Goal: Task Accomplishment & Management: Complete application form

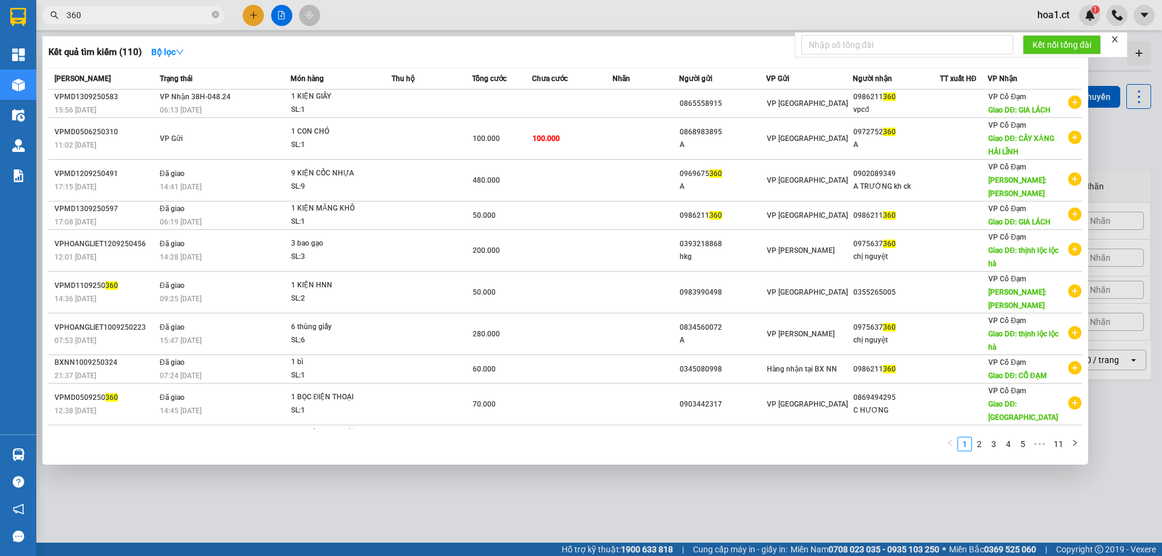
click at [251, 15] on div at bounding box center [581, 278] width 1162 height 556
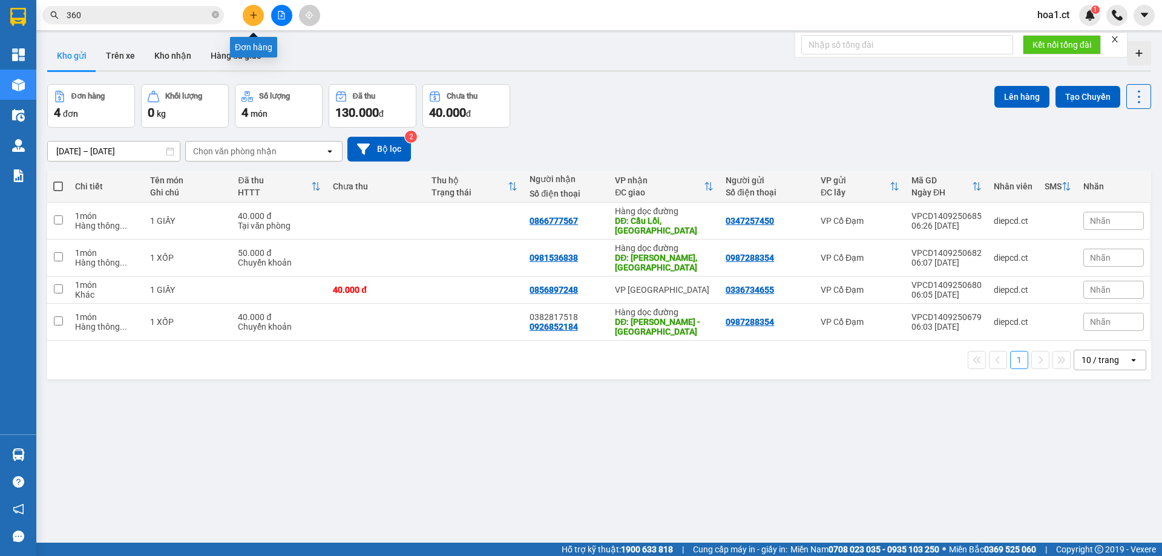
click at [252, 11] on icon "plus" at bounding box center [253, 15] width 8 height 8
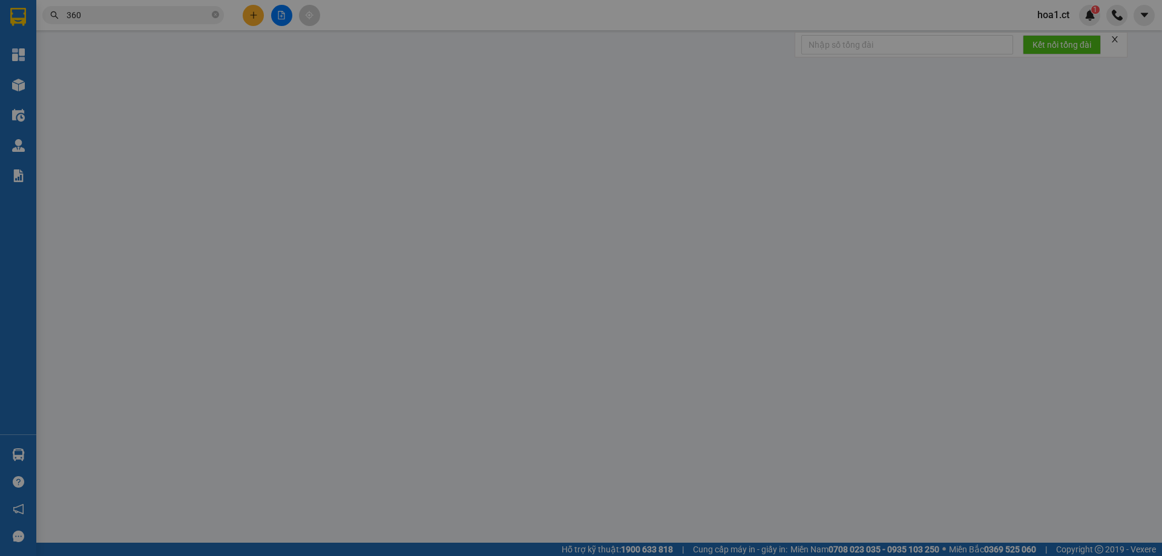
click at [252, 11] on div "Yêu cầu xuất hóa đơn điện tử" at bounding box center [209, 20] width 128 height 28
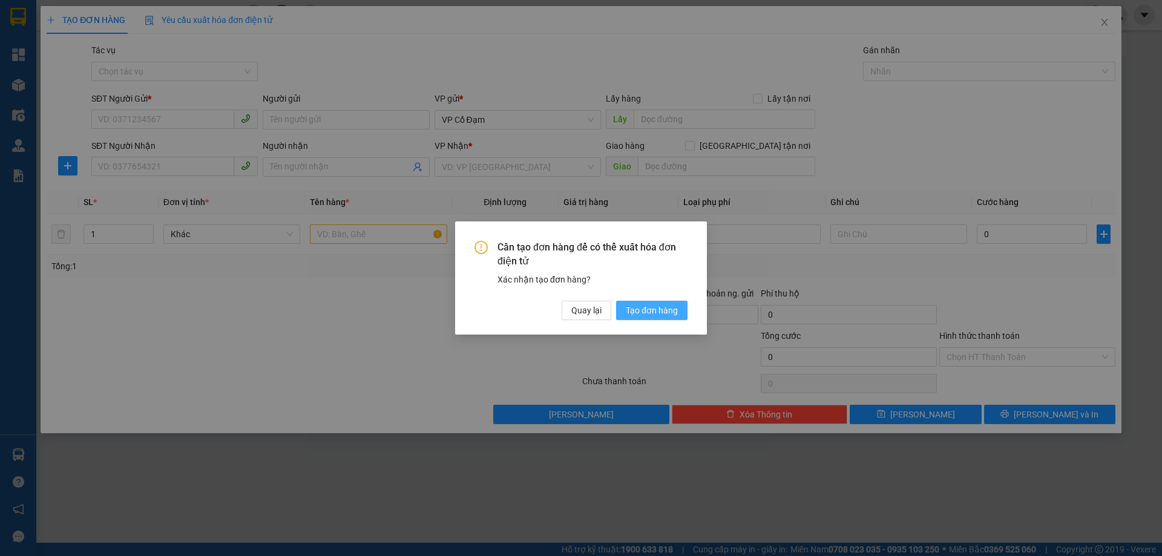
click at [657, 310] on span "Tạo đơn hàng" at bounding box center [652, 310] width 52 height 13
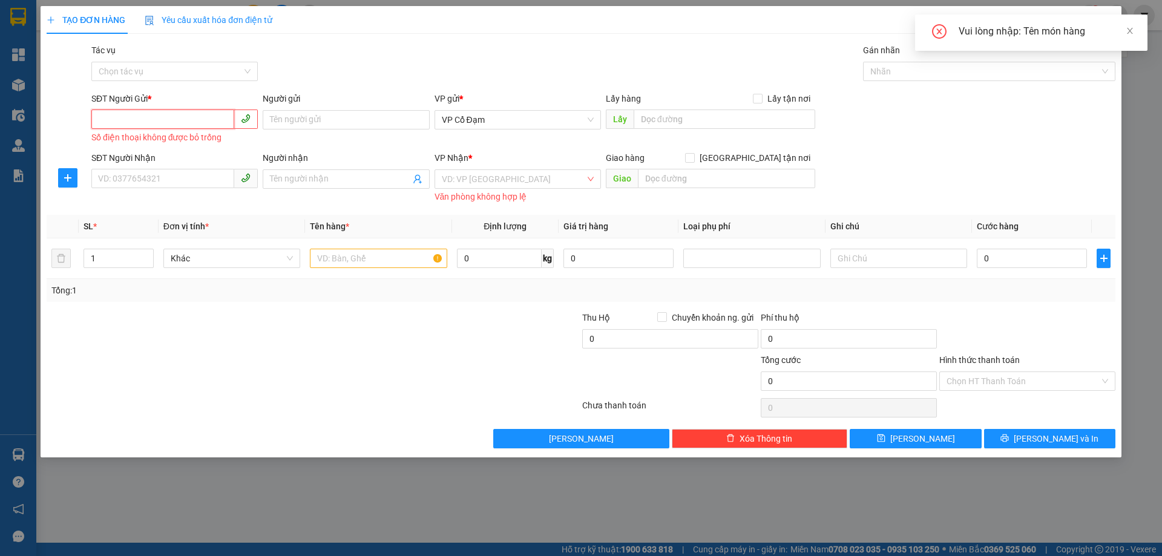
click at [134, 114] on input "SĐT Người Gửi *" at bounding box center [162, 119] width 143 height 19
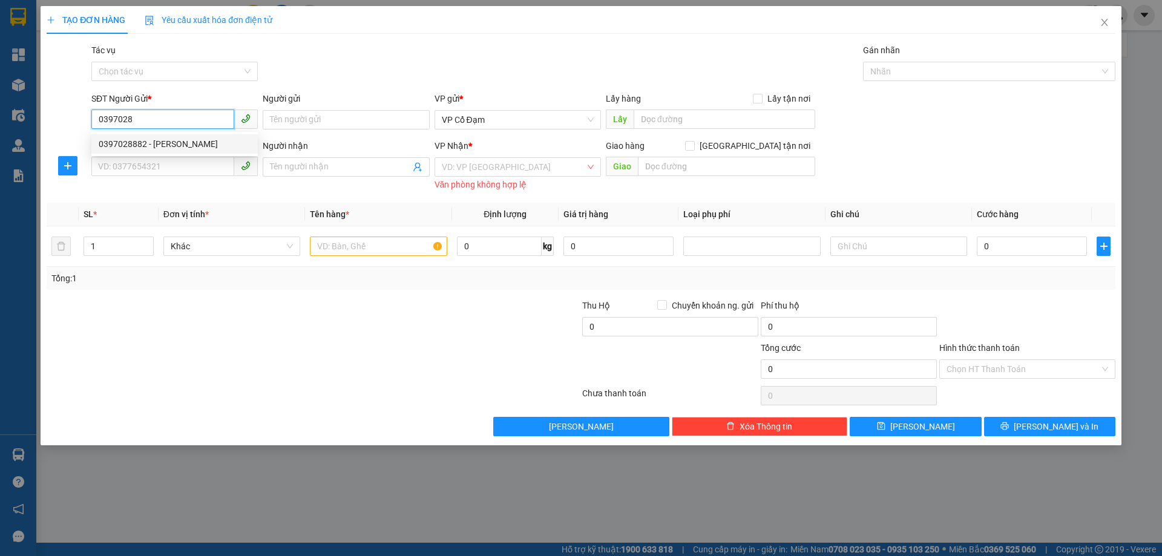
click at [136, 149] on div "0397028882 - [PERSON_NAME]" at bounding box center [175, 143] width 152 height 13
type input "0397028882"
type input "C Hạnh"
type input "0848868866"
type input "LƯ [PERSON_NAME]"
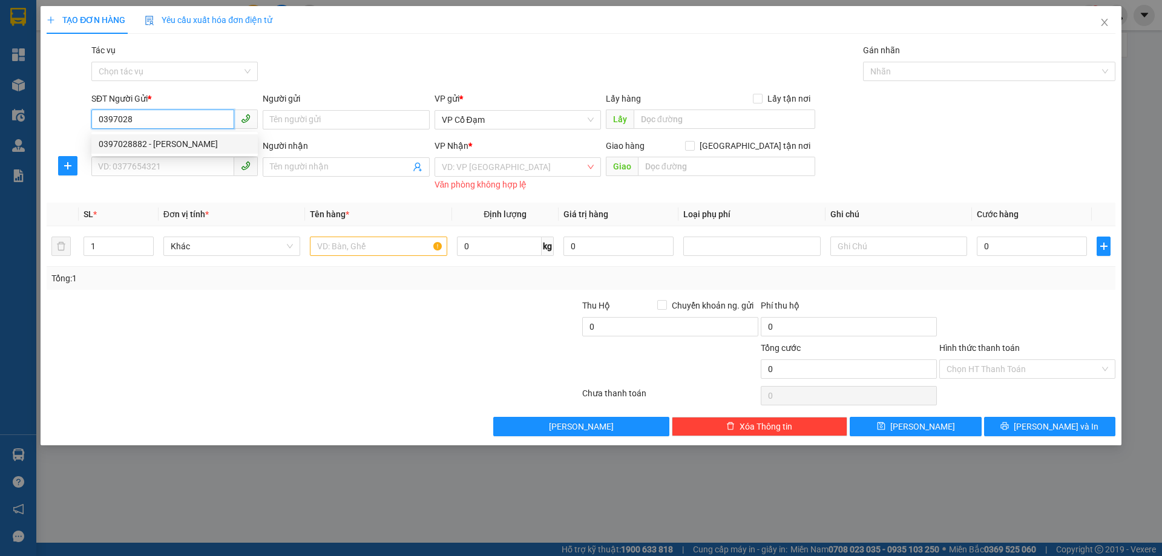
type input "SỐ 2-NGÕ 76 AN DƯƠNG VƯƠNG-YÊN PHỤ-[GEOGRAPHIC_DATA]"
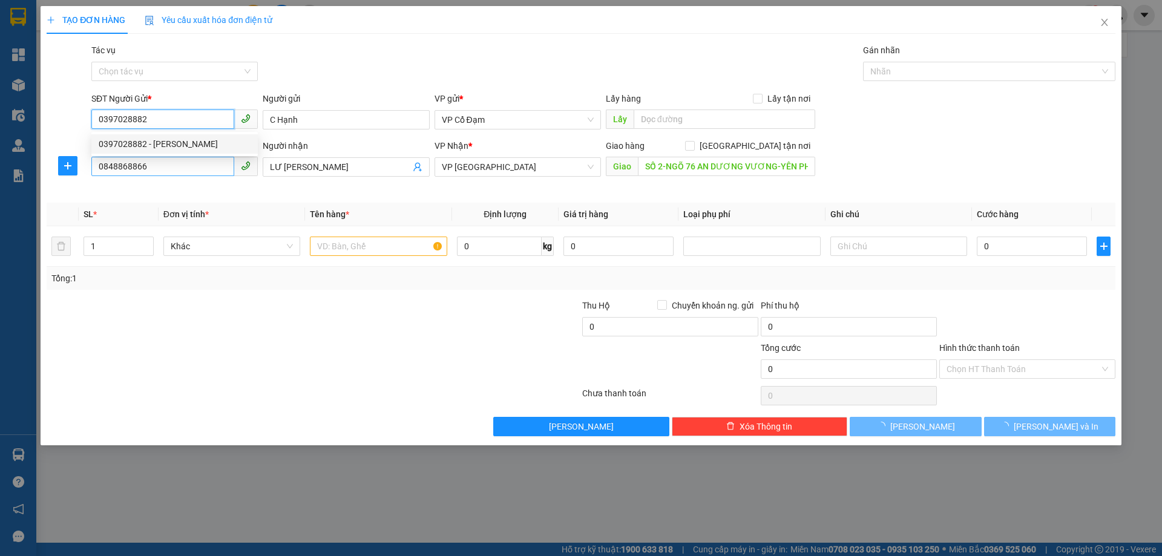
type input "160.000"
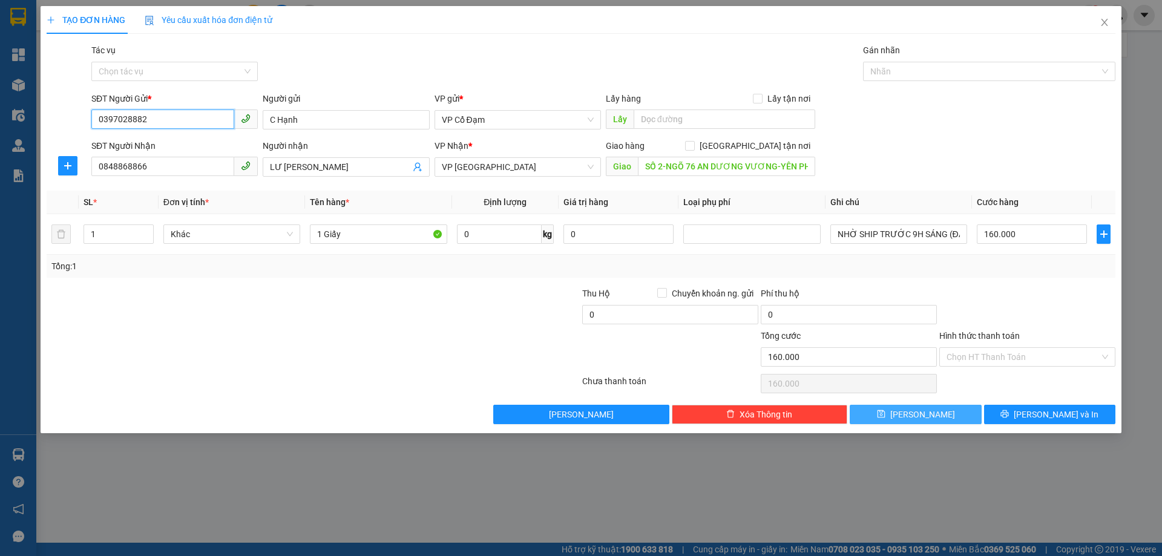
type input "0397028882"
click at [885, 415] on icon "save" at bounding box center [881, 414] width 8 height 8
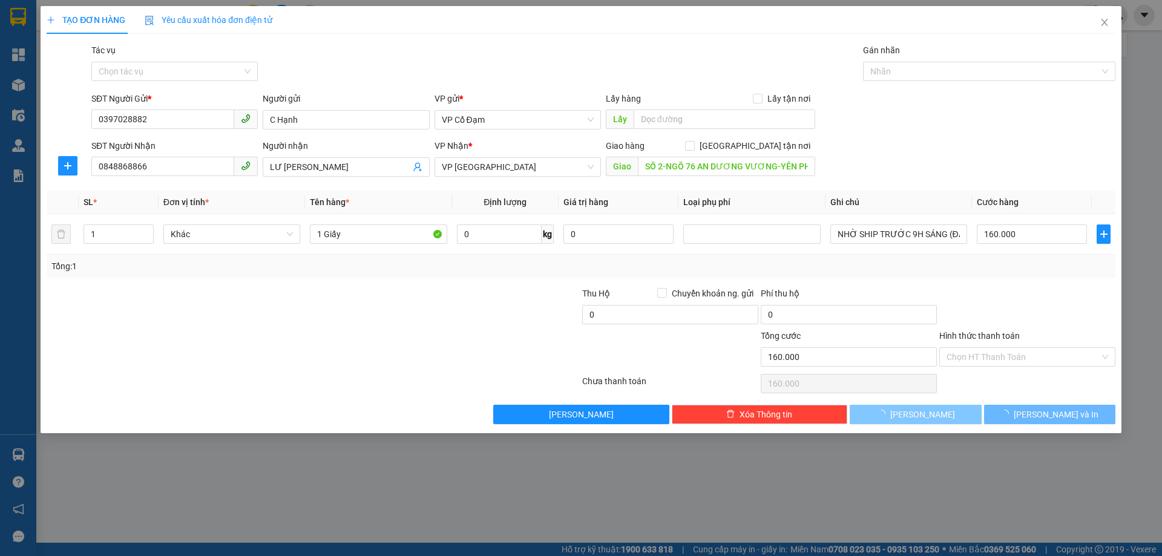
type input "0"
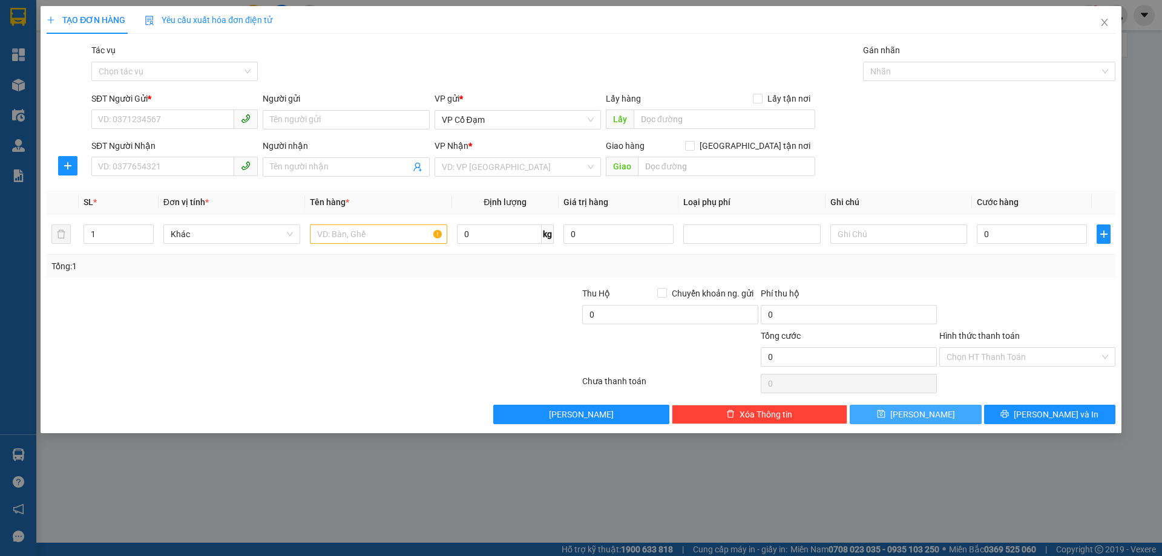
click at [321, 61] on div "Gói vận chuyển * Tiêu chuẩn Tác vụ Chọn tác vụ Gán nhãn Nhãn" at bounding box center [603, 65] width 1029 height 42
click at [251, 284] on div "Transit Pickup Surcharge Ids Transit Deliver Surcharge Ids Transit Deliver Surc…" at bounding box center [581, 234] width 1069 height 381
click at [256, 324] on div at bounding box center [223, 308] width 357 height 42
click at [1101, 22] on icon "close" at bounding box center [1105, 23] width 10 height 10
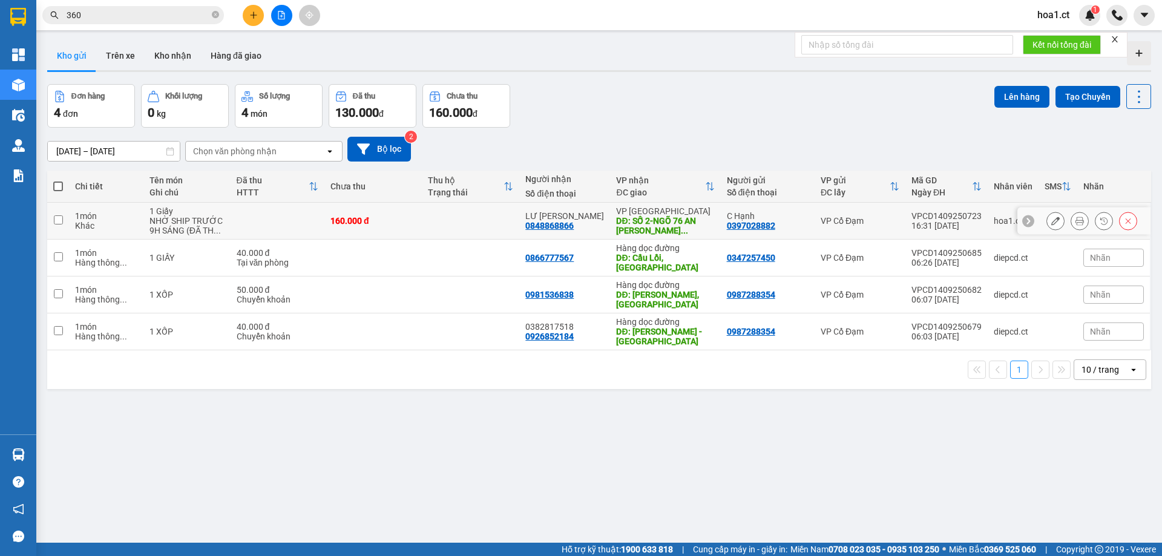
click at [274, 230] on td at bounding box center [278, 221] width 94 height 37
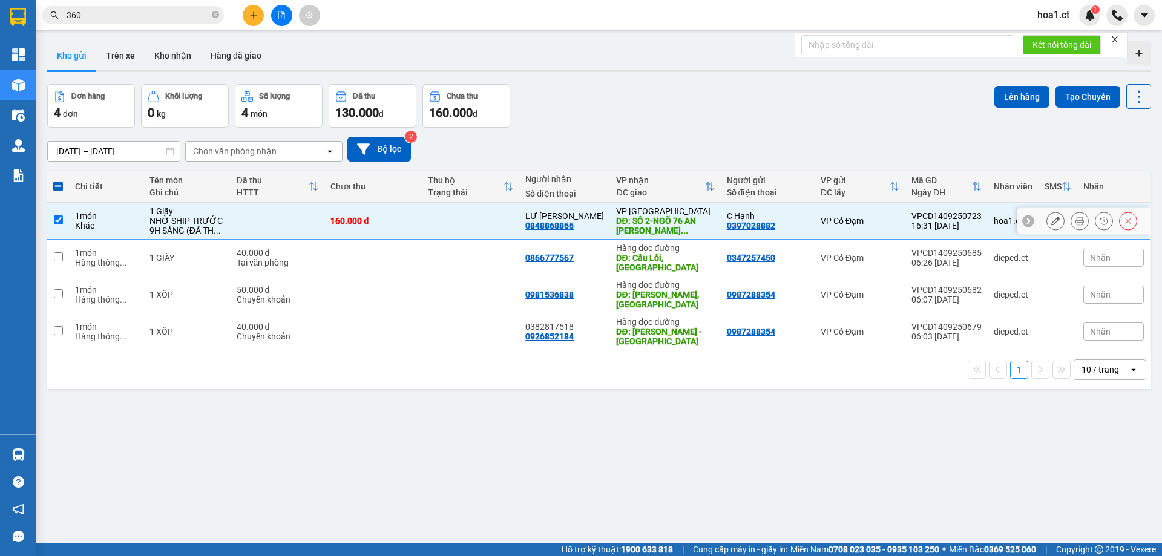
click at [274, 230] on td at bounding box center [278, 221] width 94 height 37
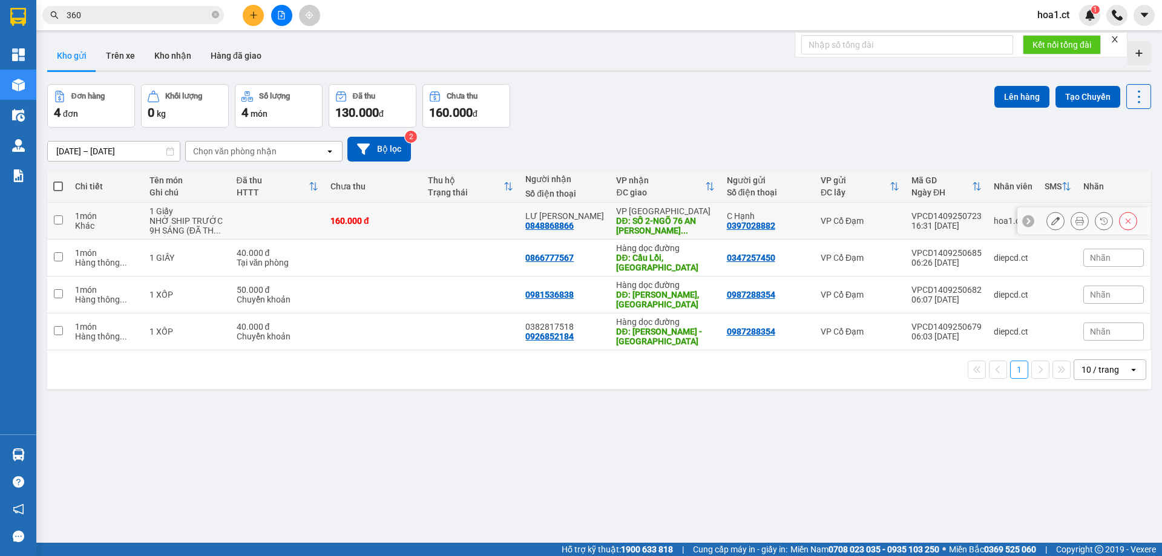
click at [678, 220] on div "DĐ: SỐ 2-NGÕ 76 AN [PERSON_NAME] ..." at bounding box center [665, 225] width 98 height 19
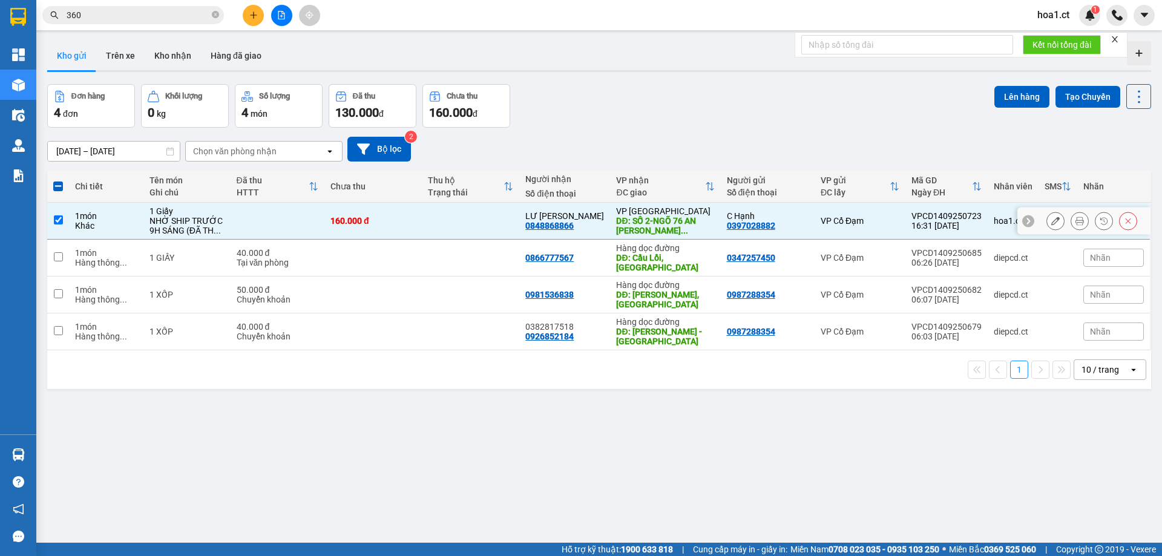
click at [59, 220] on input "checkbox" at bounding box center [58, 219] width 9 height 9
checkbox input "false"
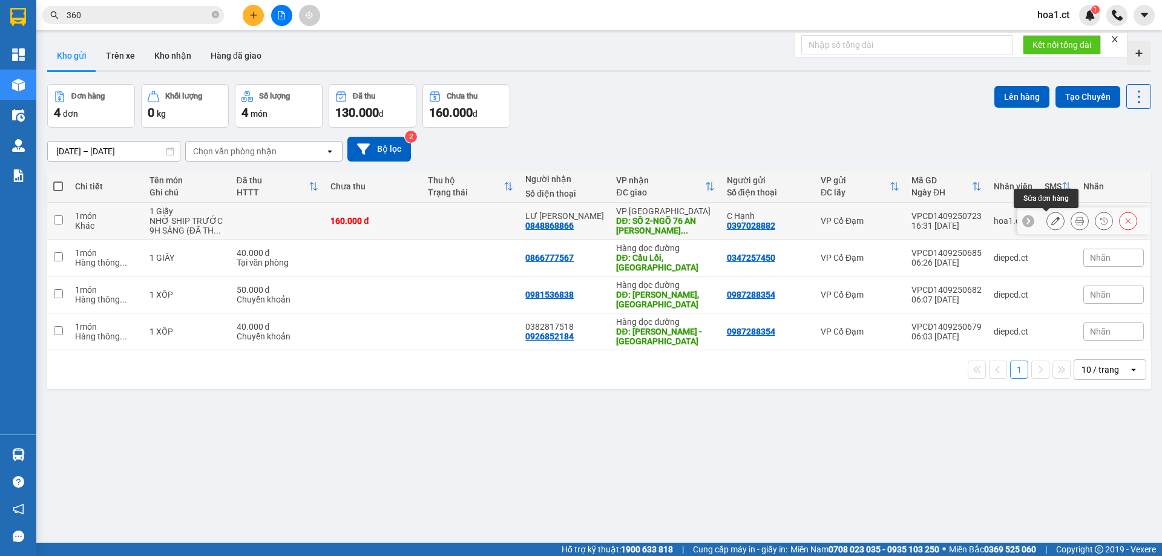
click at [1054, 222] on button at bounding box center [1055, 221] width 17 height 21
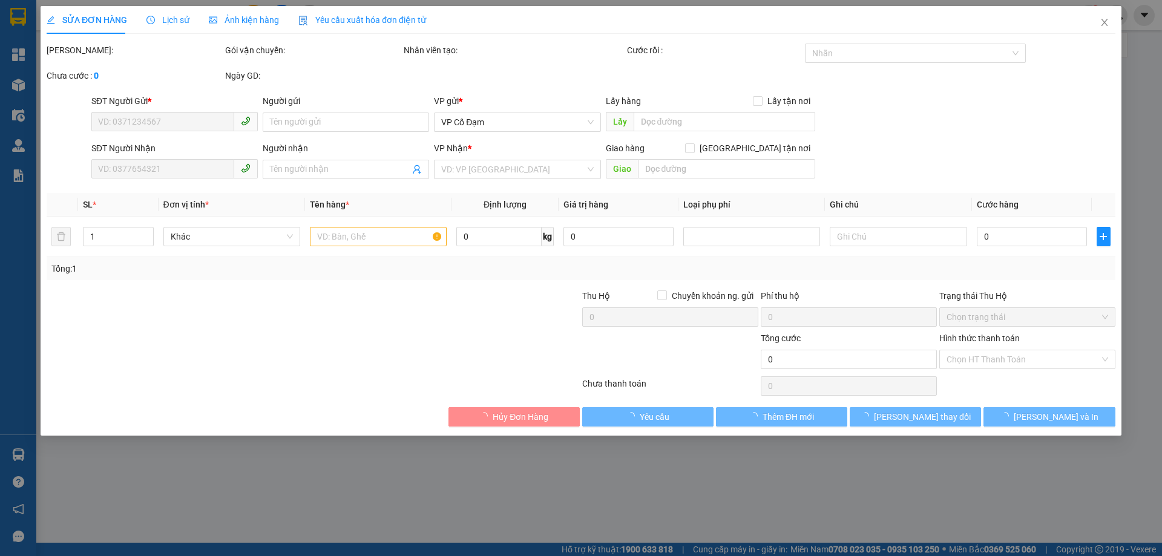
type input "0397028882"
type input "C Hạnh"
type input "0848868866"
type input "LƯ [PERSON_NAME]"
type input "SỐ 2-NGÕ 76 AN DƯƠNG VƯƠNG-YÊN PHỤ-[GEOGRAPHIC_DATA]"
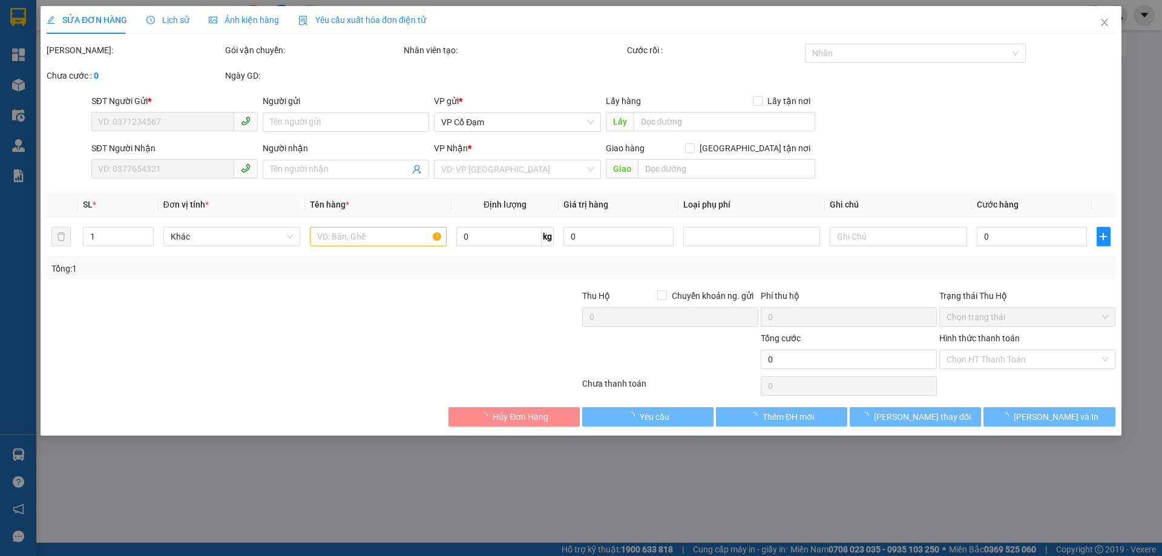
type input "160.000"
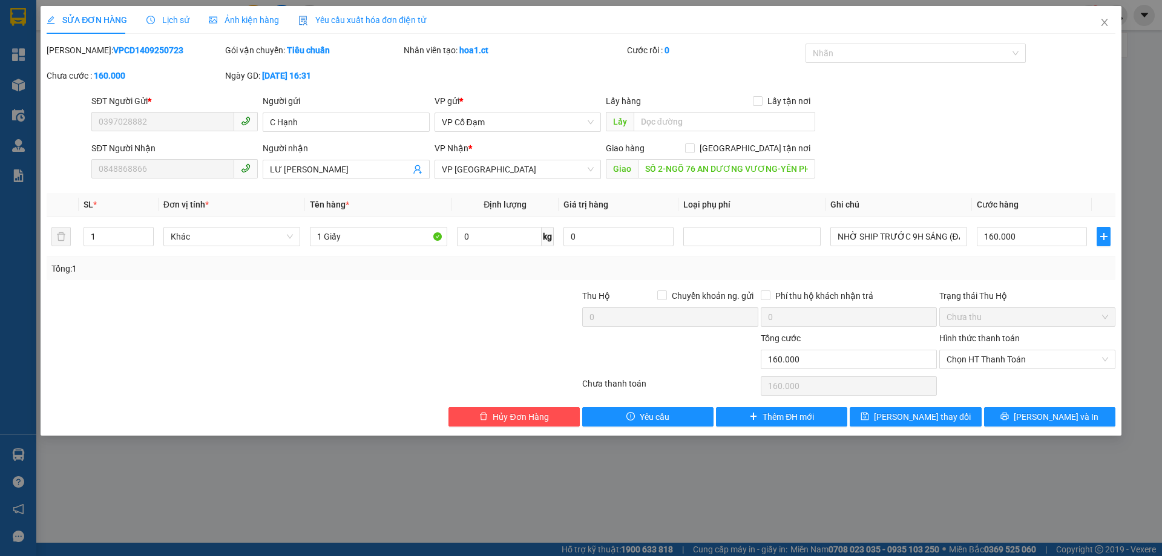
click at [868, 157] on div "SĐT Người Nhận 0848868866 Người nhận LƯ [PERSON_NAME] VP Nhận * VP [PERSON_NAME…" at bounding box center [603, 163] width 1029 height 42
click at [928, 134] on div "SĐT Người Gửi * 0397028882 Người gửi C Hạnh VP gửi * VP Cổ Đạm Lấy hàng Lấy tận…" at bounding box center [603, 115] width 1029 height 42
click at [872, 133] on div "SĐT Người Gửi * 0397028882 Người gửi C Hạnh VP gửi * VP Cổ Đạm Lấy hàng Lấy tận…" at bounding box center [603, 115] width 1029 height 42
click at [920, 133] on div "SĐT Người Gửi * 0397028882 Người gửi C Hạnh VP gửi * VP Cổ Đạm Lấy hàng Lấy tận…" at bounding box center [603, 115] width 1029 height 42
click at [865, 122] on div "SĐT Người Gửi * 0397028882 Người gửi C Hạnh VP gửi * VP Cổ Đạm Lấy hàng Lấy tận…" at bounding box center [603, 115] width 1029 height 42
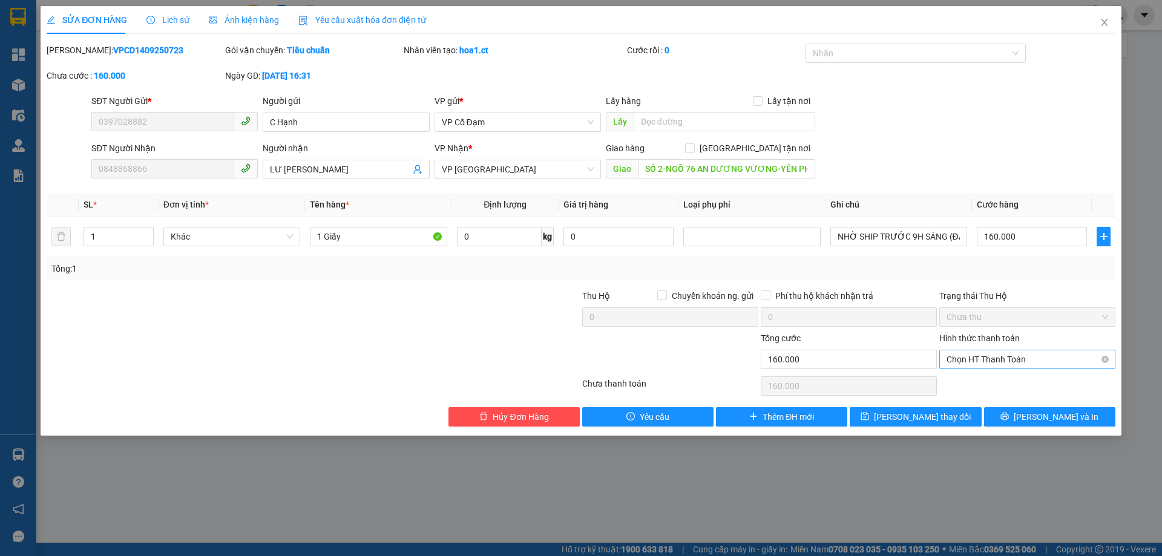
click at [975, 356] on span "Chọn HT Thanh Toán" at bounding box center [1027, 359] width 162 height 18
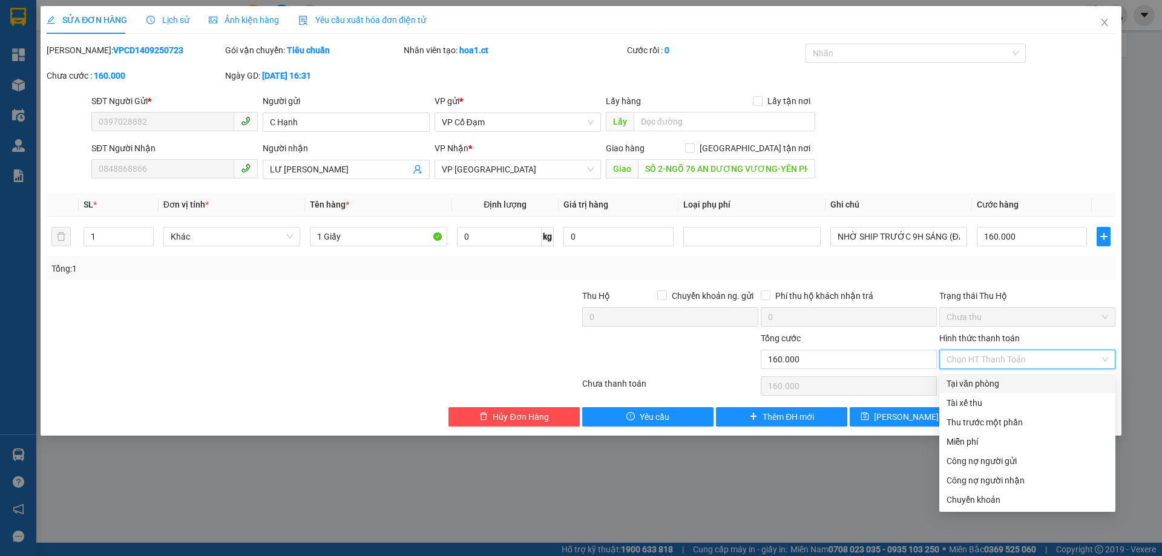
click at [975, 383] on div "Tại văn phòng" at bounding box center [1027, 383] width 162 height 13
type input "0"
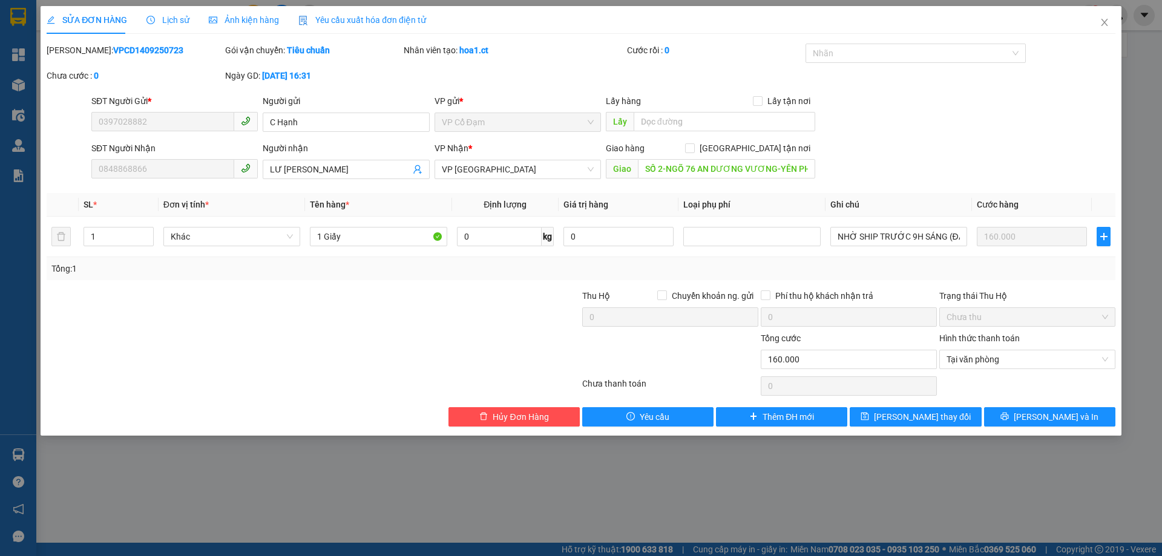
click at [914, 171] on div "SĐT Người Nhận 0848868866 Người nhận LƯ [PERSON_NAME] VP Nhận * VP [PERSON_NAME…" at bounding box center [603, 163] width 1029 height 42
click at [1027, 143] on div "SĐT Người Nhận 0848868866 Người nhận LƯ [PERSON_NAME] VP Nhận * VP [PERSON_NAME…" at bounding box center [603, 163] width 1029 height 42
click at [539, 418] on span "Hủy Đơn Hàng" at bounding box center [521, 416] width 56 height 13
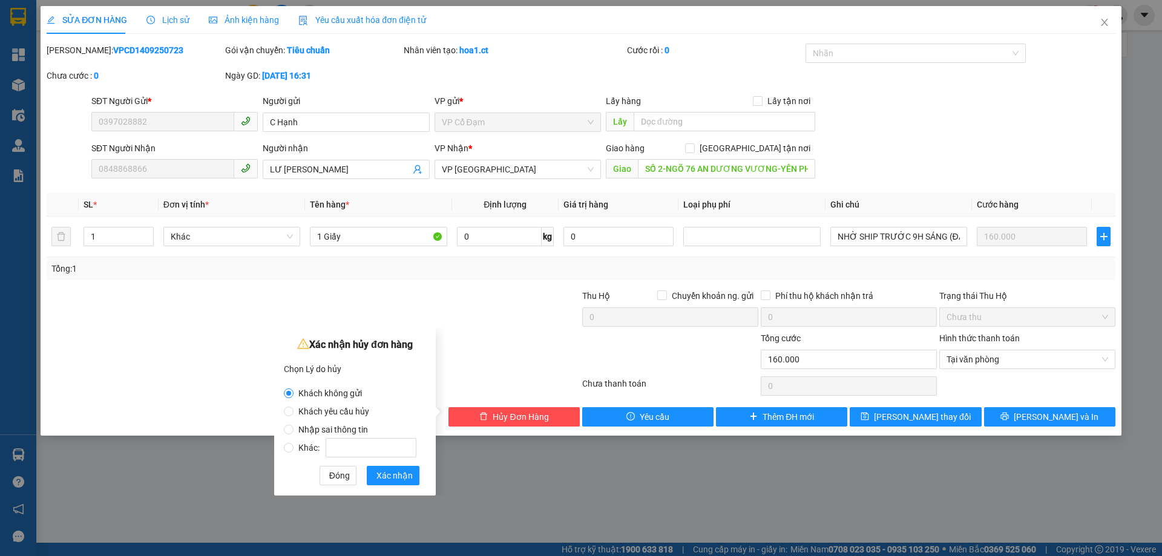
click at [340, 428] on span "Nhập sai thông tin" at bounding box center [332, 430] width 79 height 10
click at [293, 428] on input "Nhập sai thông tin" at bounding box center [289, 430] width 10 height 10
radio input "true"
radio input "false"
click at [399, 479] on span "Xác nhận" at bounding box center [394, 475] width 36 height 13
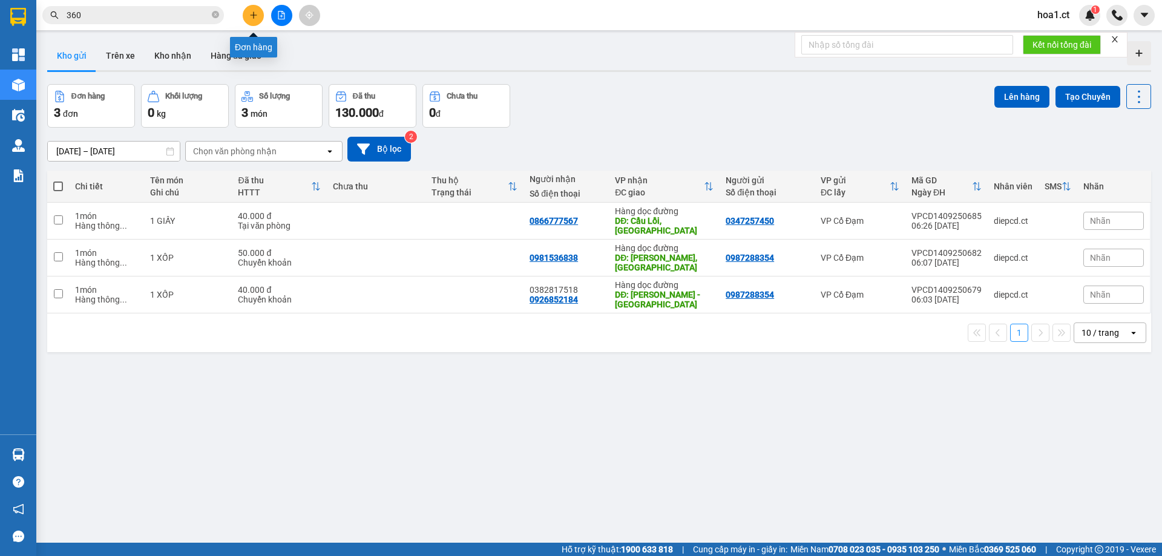
click at [254, 15] on icon "plus" at bounding box center [253, 15] width 7 height 1
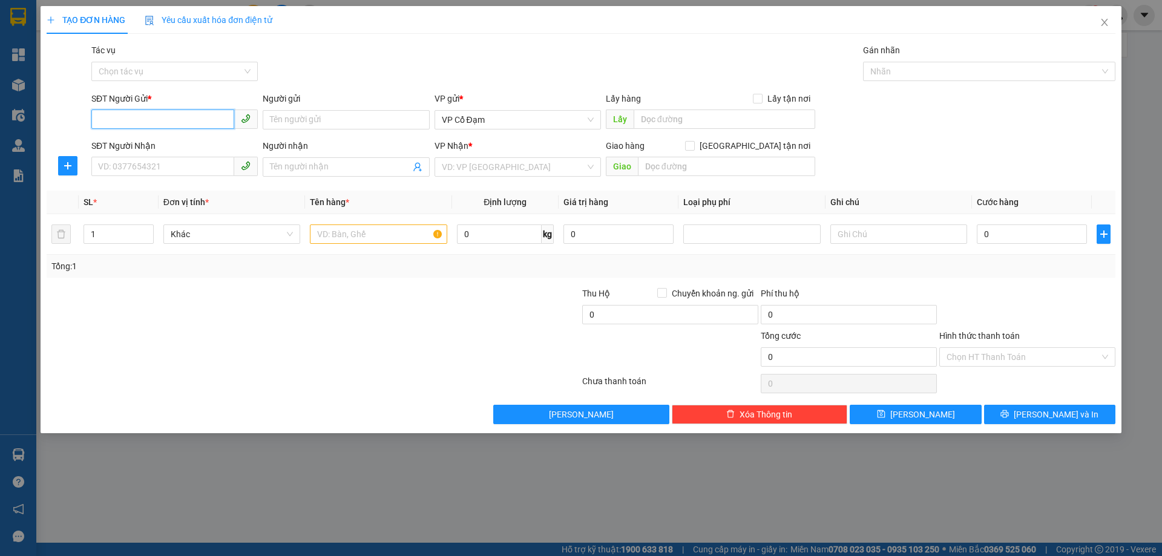
paste input "0397028882"
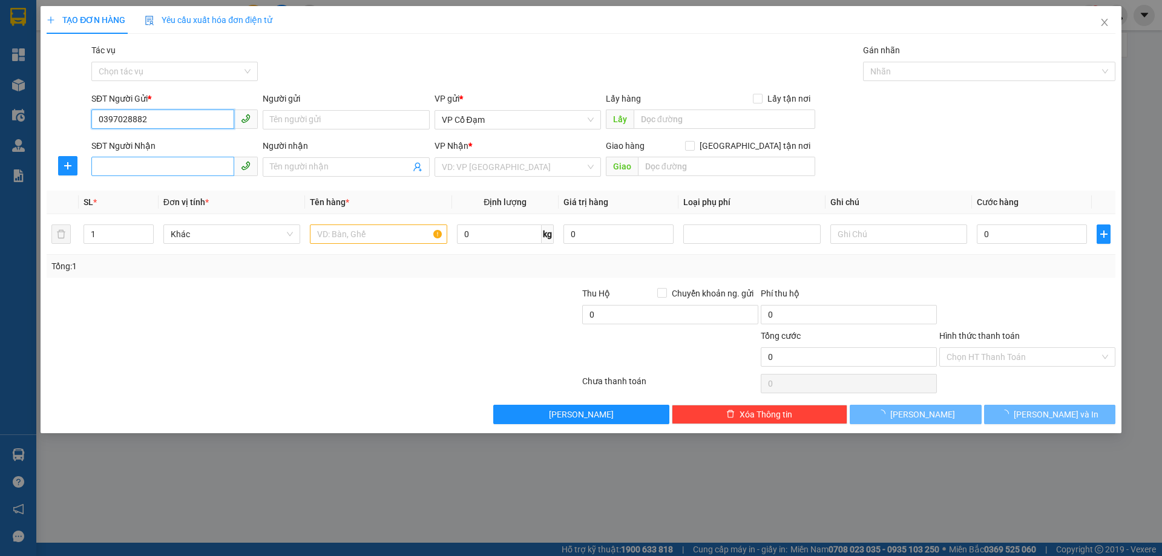
type input "0397028882"
click at [164, 173] on input "SĐT Người Nhận" at bounding box center [162, 166] width 143 height 19
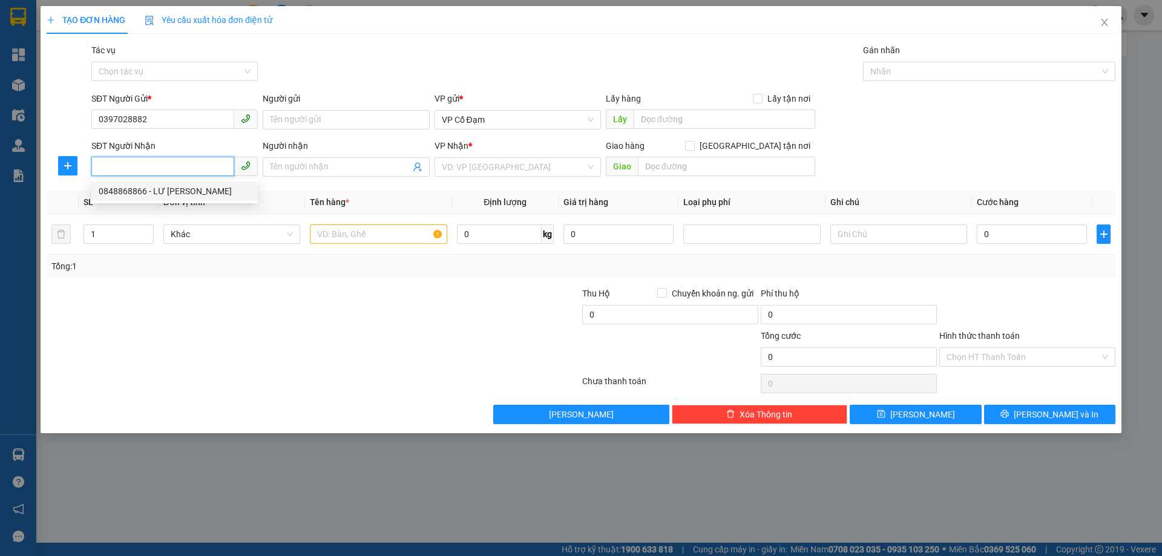
click at [176, 194] on div "0848868866 - LƯ [PERSON_NAME]" at bounding box center [175, 191] width 152 height 13
type input "0848868866"
type input "LƯ [PERSON_NAME]"
type input "SỐ 2-NGÕ 76 AN DƯƠNG VƯƠNG-YÊN PHỤ-[GEOGRAPHIC_DATA]"
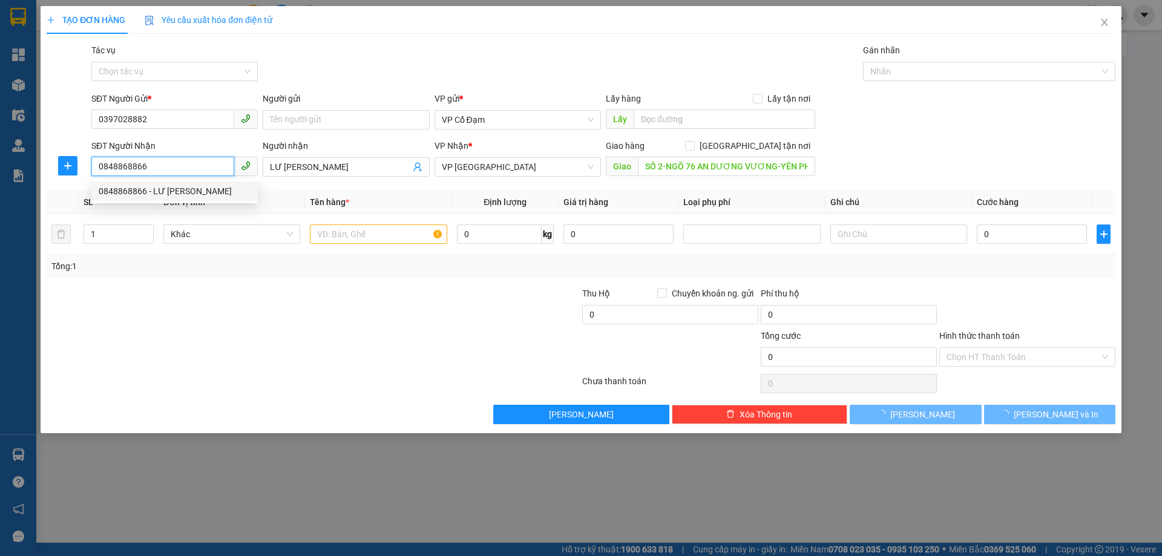
type input "160.000"
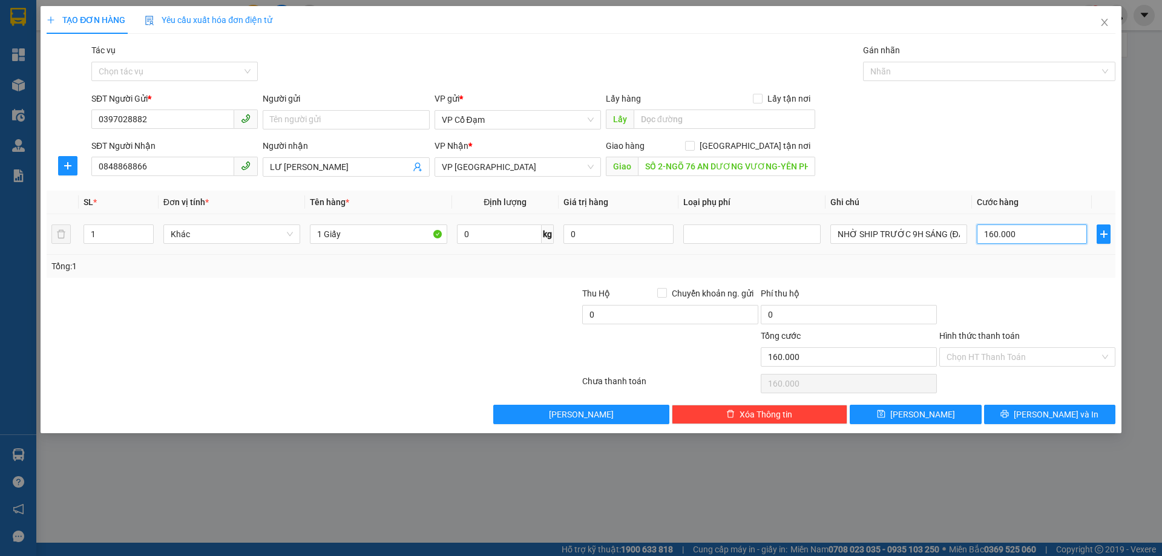
click at [1023, 227] on input "160.000" at bounding box center [1032, 234] width 110 height 19
type input "1"
type input "15"
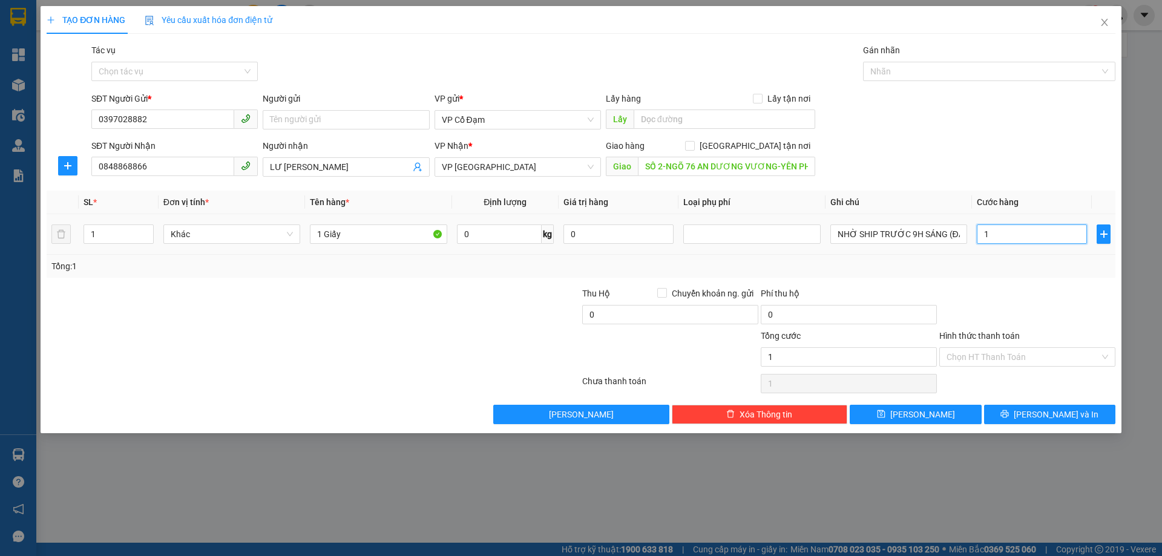
type input "15"
type input "15.000"
click at [1030, 146] on div "SĐT Người Nhận 0848868866 Người nhận LƯ [PERSON_NAME] VP Nhận * VP [PERSON_NAME…" at bounding box center [603, 160] width 1029 height 42
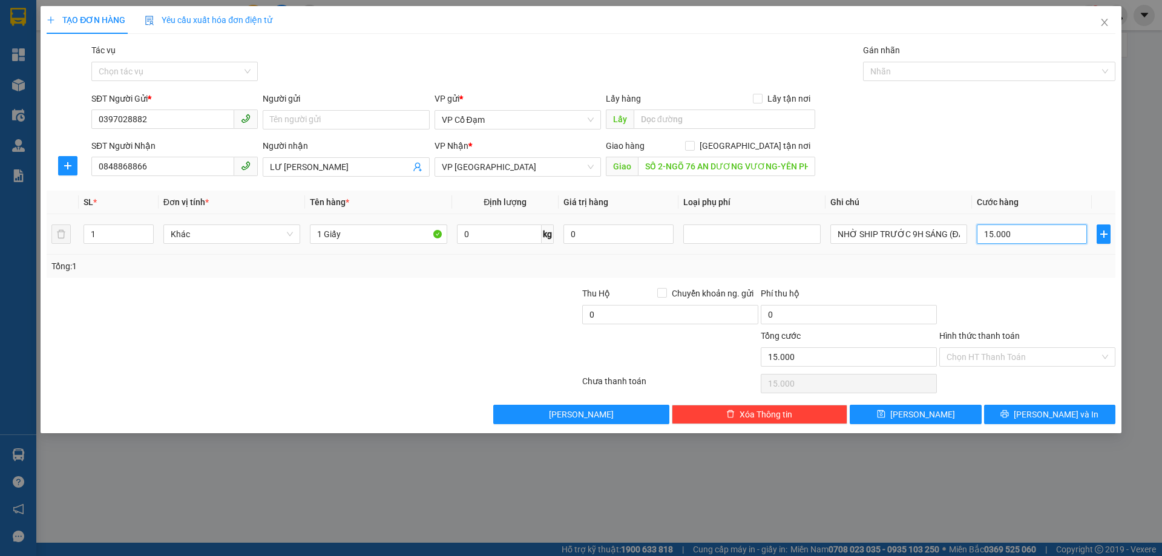
click at [1042, 242] on input "15.000" at bounding box center [1032, 234] width 110 height 19
type input "1"
type input "15"
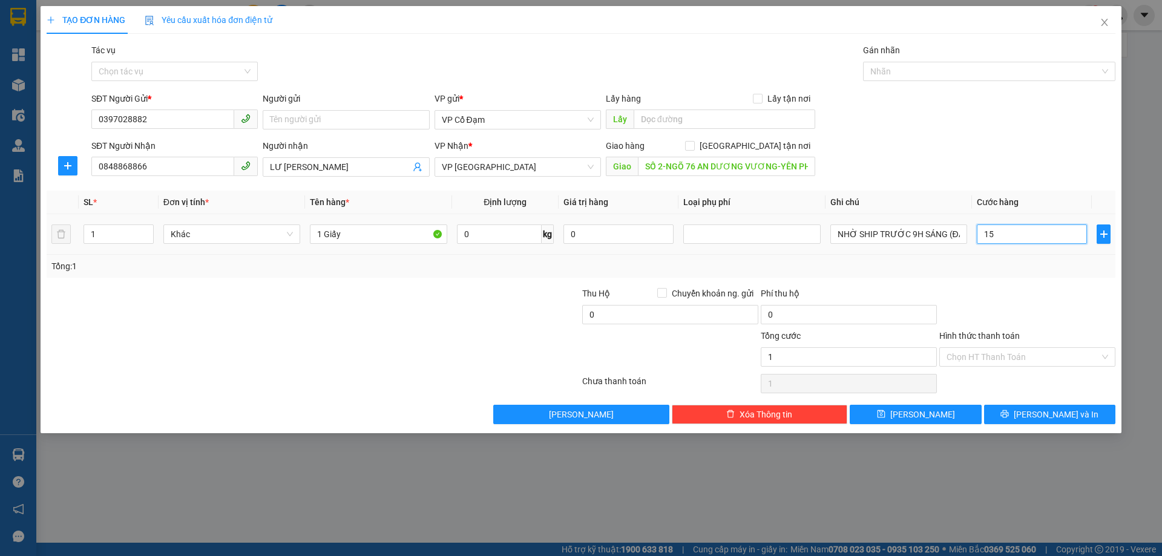
type input "15"
type input "150"
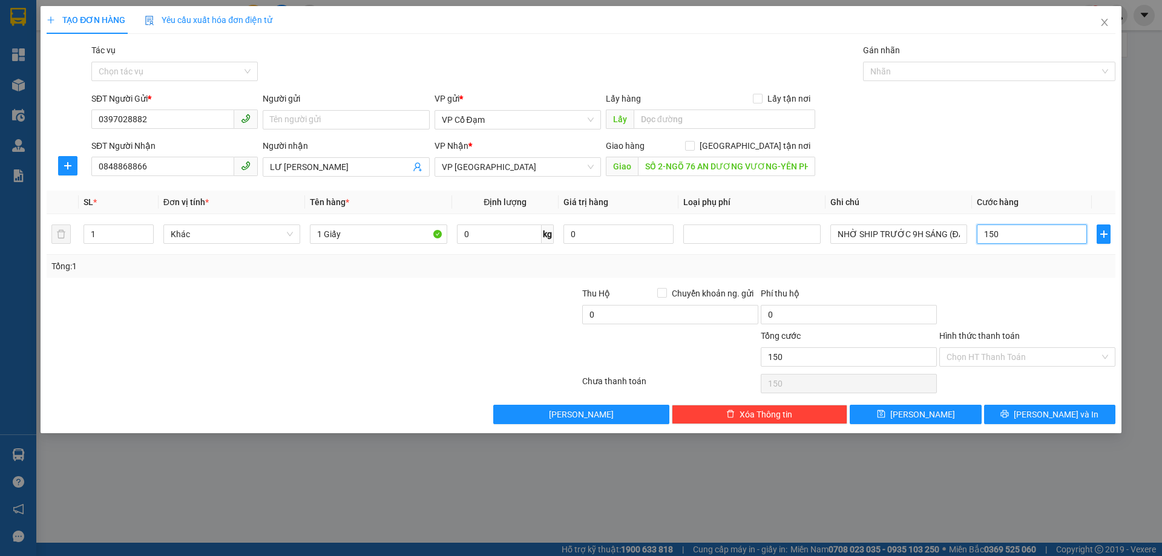
type input "150"
type input "150.000"
click at [1030, 113] on div "SĐT Người Gửi * 0397028882 Người gửi Tên người gửi VP gửi * VP Cổ Đạm Lấy hàng …" at bounding box center [603, 113] width 1029 height 42
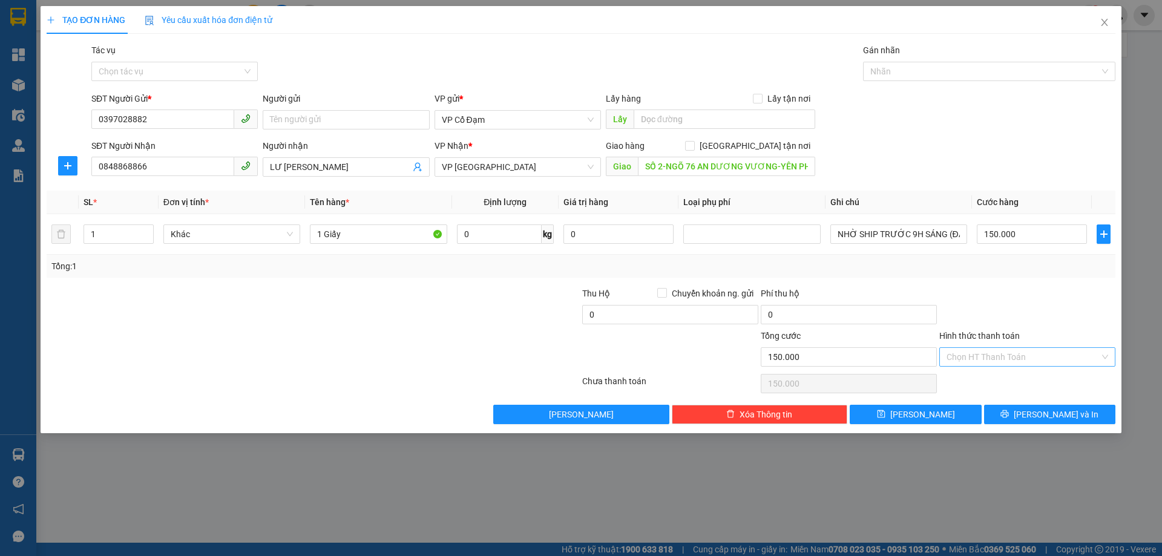
click at [956, 359] on input "Hình thức thanh toán" at bounding box center [1022, 357] width 153 height 18
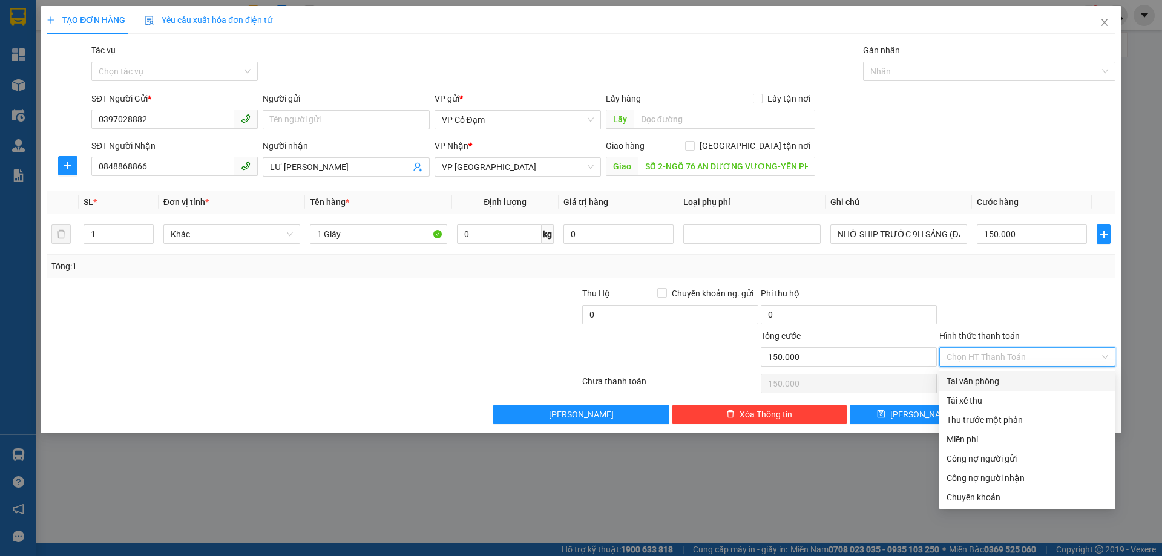
click at [957, 384] on div "Tại văn phòng" at bounding box center [1027, 381] width 162 height 13
type input "0"
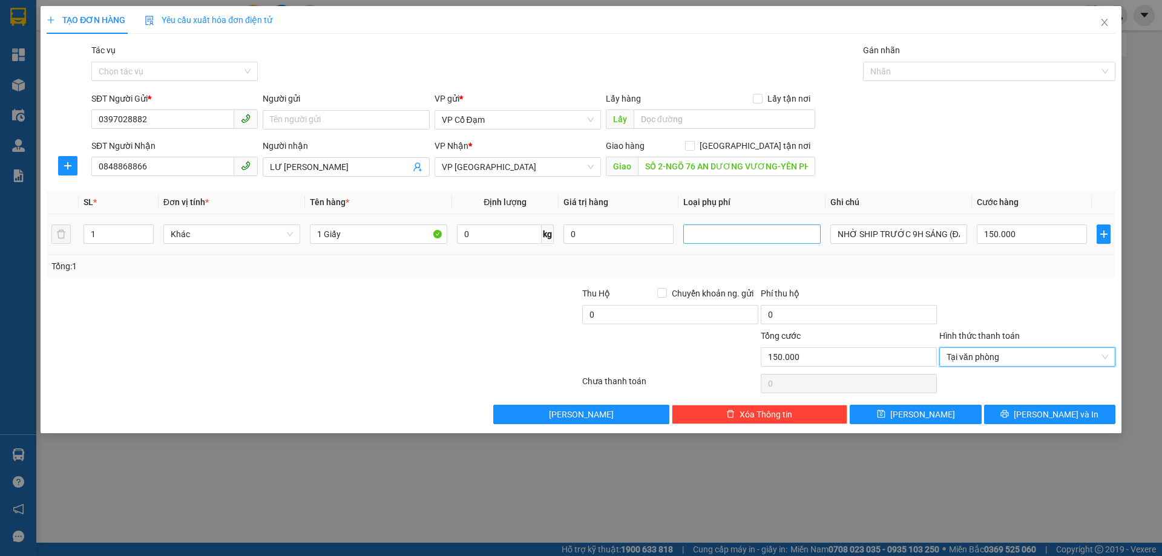
click at [758, 237] on div at bounding box center [751, 234] width 131 height 15
type input "50"
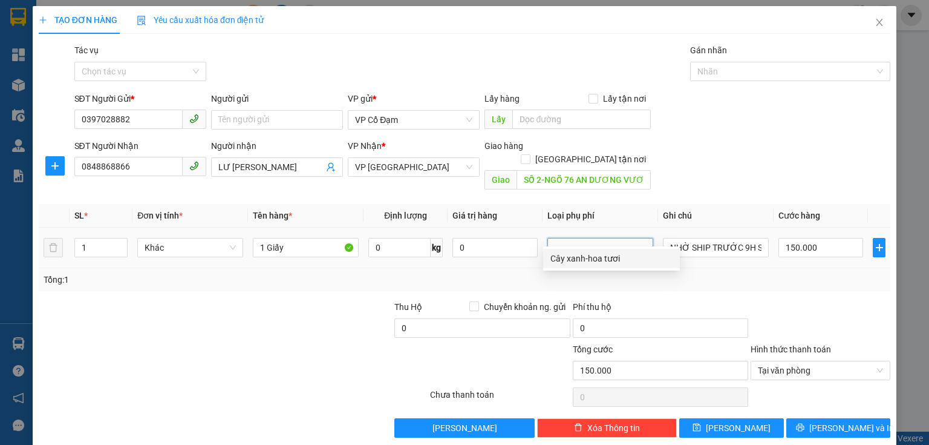
click at [595, 240] on div at bounding box center [601, 247] width 100 height 15
type input "50k+100k sip"
click at [687, 138] on form "SĐT Người Gửi * 0397028882 Người gửi Tên người gửi VP gửi * VP Cổ Đạm Lấy hàng …" at bounding box center [465, 143] width 852 height 103
click at [699, 126] on div "SĐT Người Gửi * 0397028882 Người gửi Tên người gửi VP gửi * VP Cổ Đạm Lấy hàng …" at bounding box center [483, 113] width 822 height 42
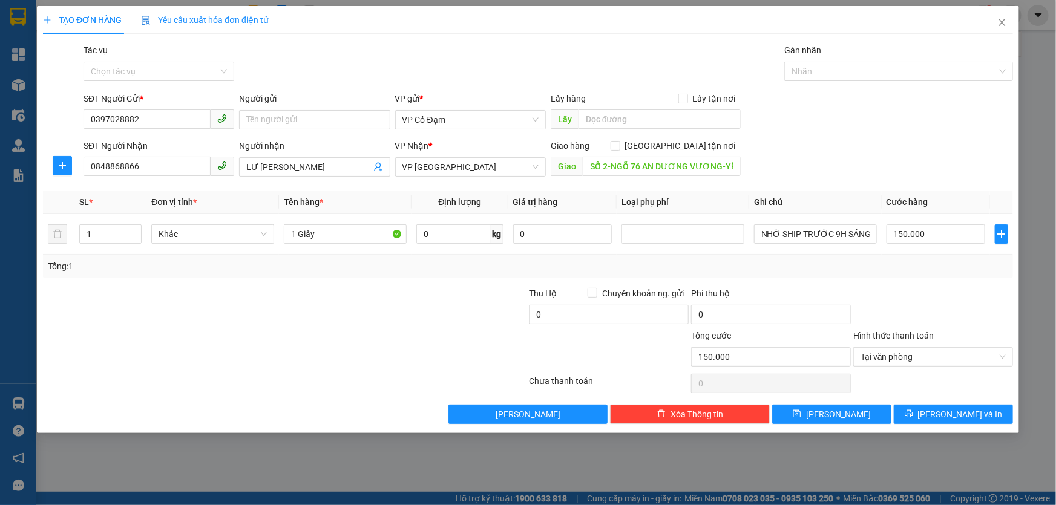
click at [836, 139] on div "SĐT Người Nhận 0848868866 Người nhận LƯ [PERSON_NAME] VP Nhận * VP [PERSON_NAME…" at bounding box center [548, 160] width 934 height 42
click at [983, 418] on button "[PERSON_NAME] và In" at bounding box center [953, 414] width 119 height 19
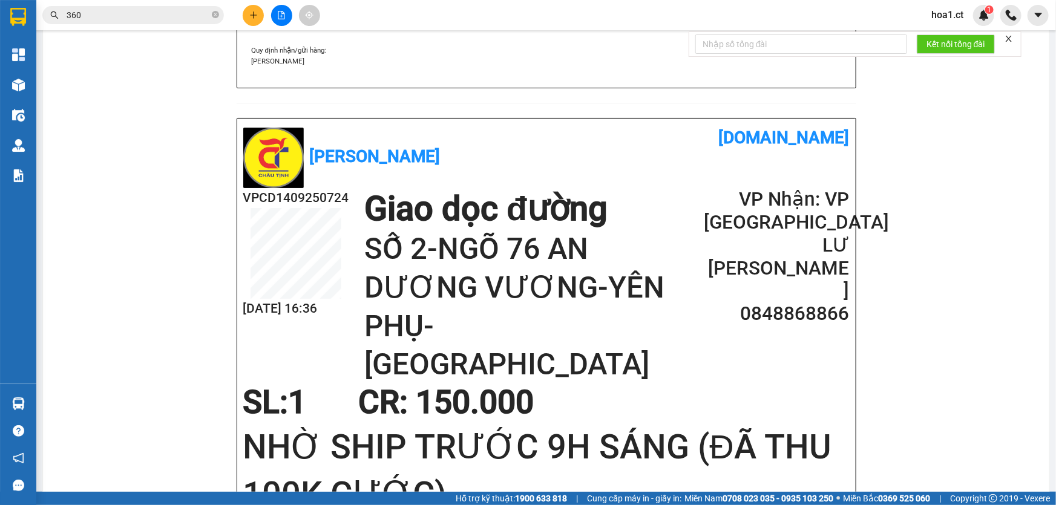
scroll to position [484, 0]
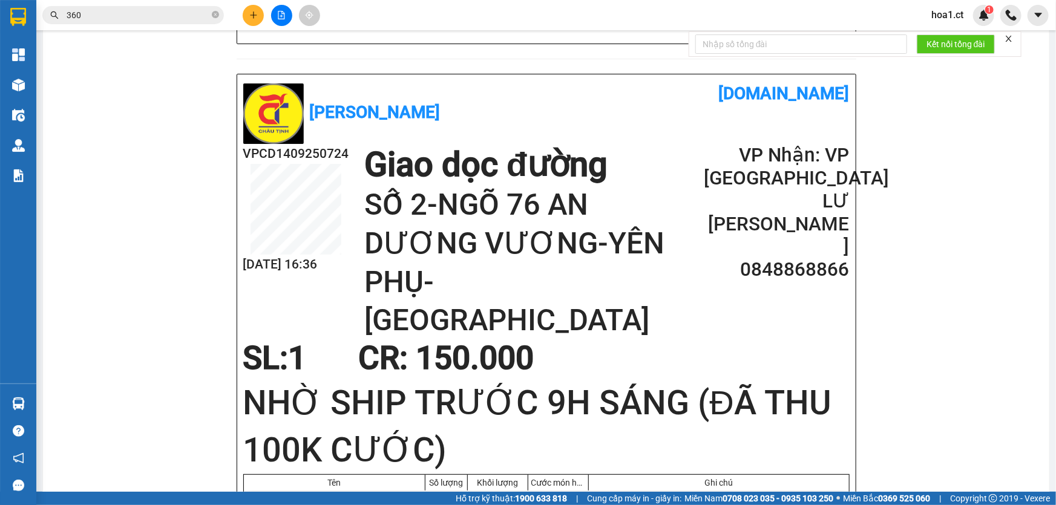
click at [527, 15] on div "Kết quả tìm kiếm ( 110 ) Bộ lọc Mã ĐH Trạng thái Món hàng Thu hộ Tổng cước Chưa…" at bounding box center [528, 15] width 1056 height 30
